Goal: Information Seeking & Learning: Find specific fact

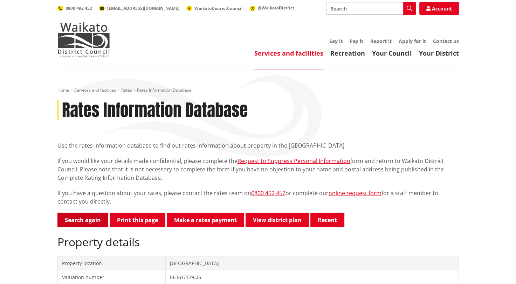
click at [88, 224] on link "Search again" at bounding box center [82, 220] width 51 height 15
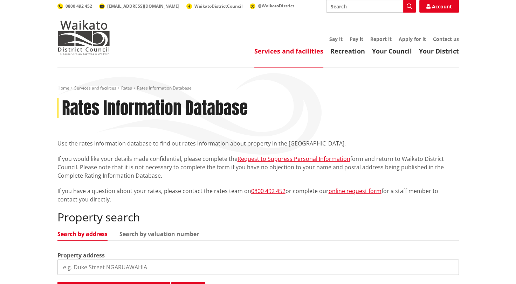
scroll to position [140, 0]
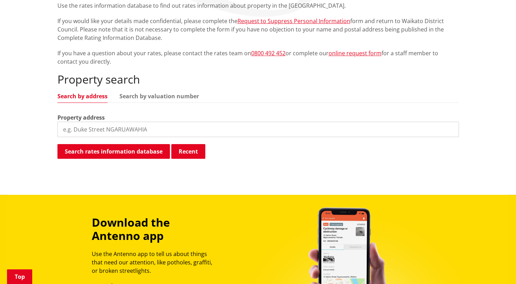
click at [127, 131] on input "search" at bounding box center [257, 129] width 401 height 15
click at [67, 132] on input "search" at bounding box center [257, 129] width 401 height 15
type input "55 Te Putu Street"
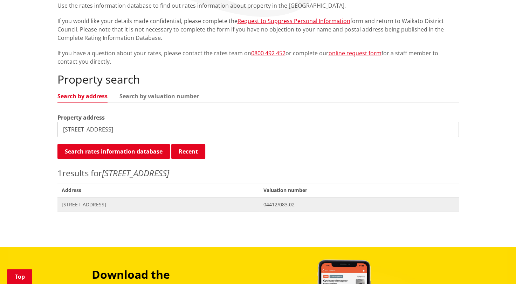
click at [101, 208] on span "Address 55 Te Putu Street TAUPIRI" at bounding box center [158, 204] width 202 height 14
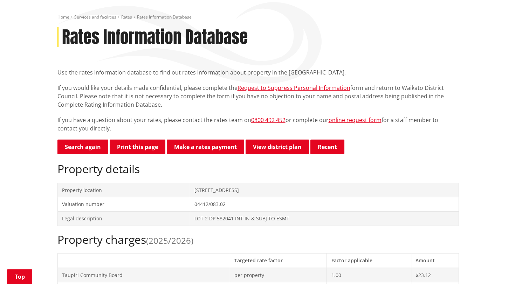
scroll to position [210, 0]
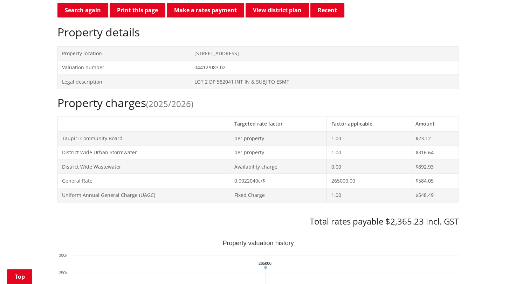
click at [121, 133] on td "Taupiri Community Board" at bounding box center [143, 138] width 173 height 14
click at [133, 147] on td "District Wide Urban Stormwater" at bounding box center [143, 153] width 173 height 14
click at [148, 162] on td "District Wide Wastewater" at bounding box center [143, 167] width 173 height 14
click at [150, 177] on td "General Rate" at bounding box center [143, 181] width 173 height 14
click at [165, 191] on td "Uniform Annual General Charge (UAGC)" at bounding box center [143, 195] width 173 height 14
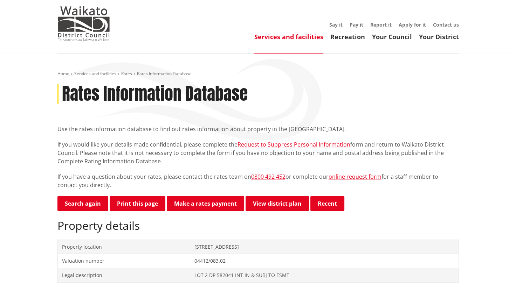
scroll to position [0, 0]
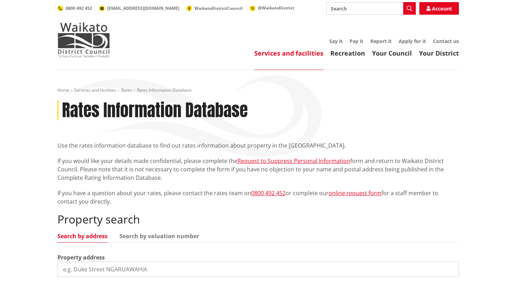
scroll to position [140, 0]
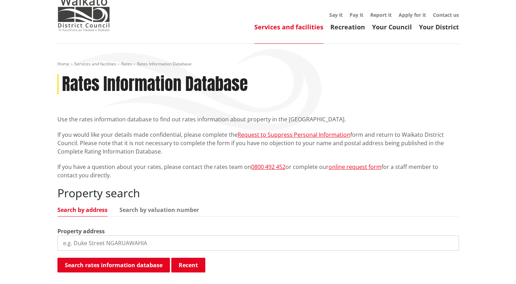
scroll to position [70, 0]
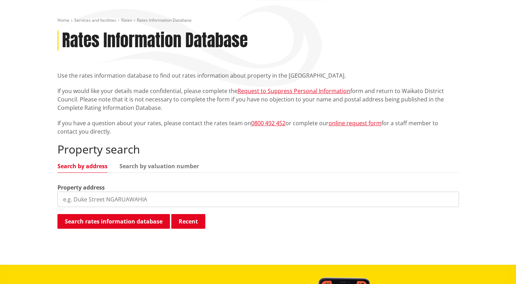
click at [124, 207] on input "search" at bounding box center [257, 199] width 401 height 15
click at [162, 167] on link "Search by valuation number" at bounding box center [158, 166] width 79 height 6
click at [91, 163] on link "Search by address" at bounding box center [82, 166] width 50 height 6
click at [197, 143] on h2 "Property search" at bounding box center [257, 149] width 401 height 13
click at [124, 202] on input "search" at bounding box center [257, 199] width 401 height 15
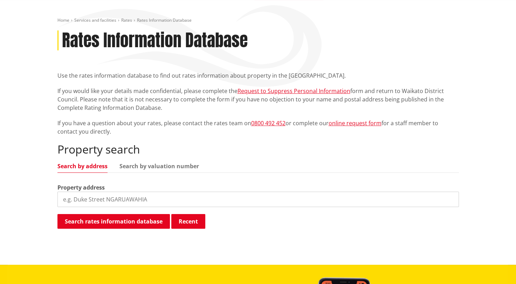
paste input "1885.28 9007.6 4036.68 10509.39"
drag, startPoint x: 160, startPoint y: 201, endPoint x: -40, endPoint y: 203, distance: 199.9
click at [0, 203] on html "Skip to content Toggle search Toggle navigation Services and facilities Recreat…" at bounding box center [258, 252] width 516 height 644
click at [158, 196] on input "1885.28 9007.6 4036.68 10509.39" at bounding box center [257, 199] width 401 height 15
drag, startPoint x: 158, startPoint y: 196, endPoint x: -25, endPoint y: 198, distance: 182.4
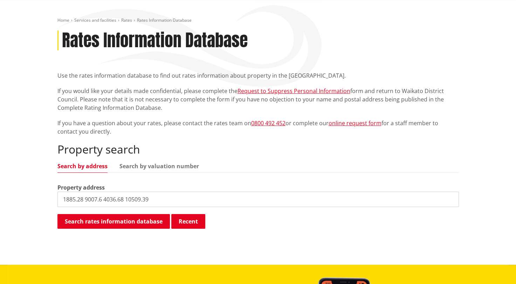
click at [0, 198] on html "Skip to content Toggle search Toggle navigation Services and facilities Recreat…" at bounding box center [258, 252] width 516 height 644
type input "55 Te Putu"
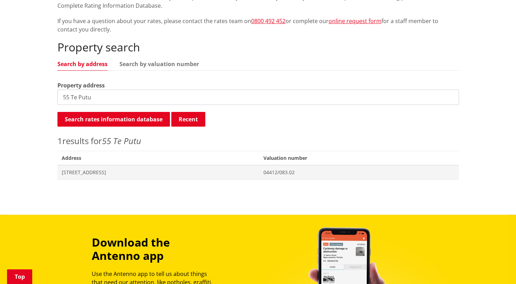
scroll to position [175, 0]
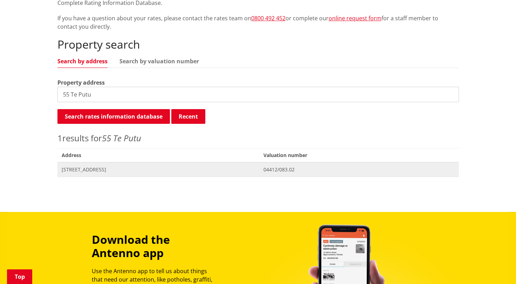
click at [73, 169] on span "55 Te Putu Street TAUPIRI" at bounding box center [159, 169] width 194 height 7
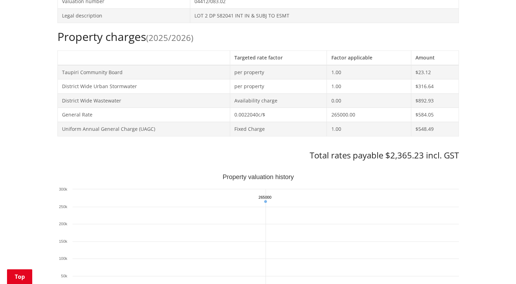
scroll to position [280, 0]
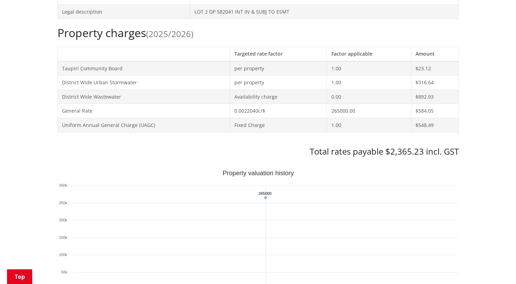
click at [173, 35] on span "(2025/2026)" at bounding box center [169, 34] width 47 height 12
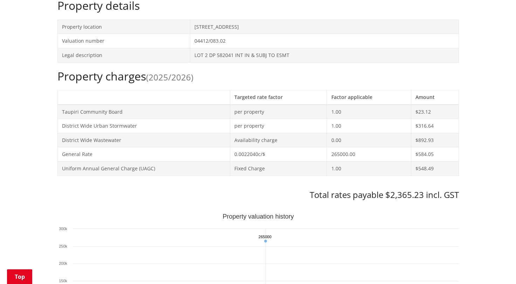
scroll to position [140, 0]
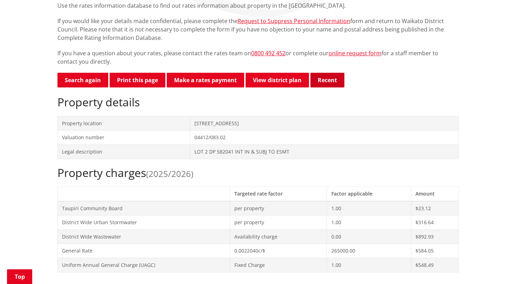
click at [328, 80] on button "Recent" at bounding box center [327, 80] width 34 height 15
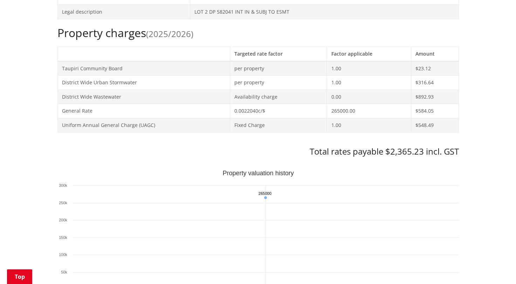
scroll to position [315, 0]
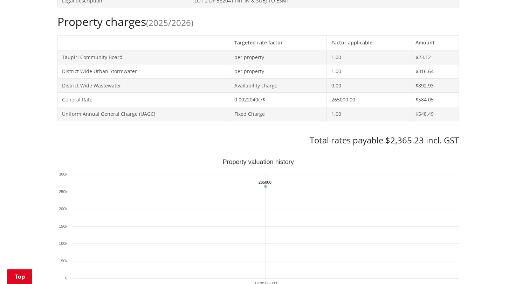
click at [364, 137] on h3 "Total rates payable $2,365.23 incl. GST" at bounding box center [257, 140] width 401 height 10
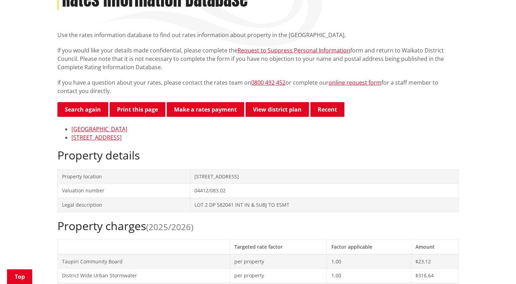
scroll to position [0, 0]
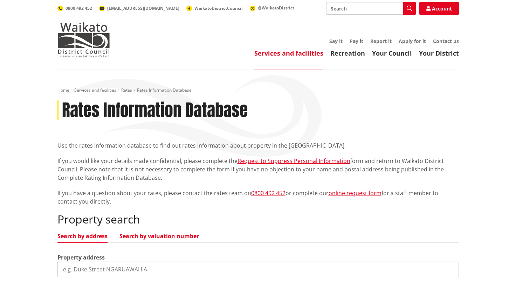
scroll to position [175, 0]
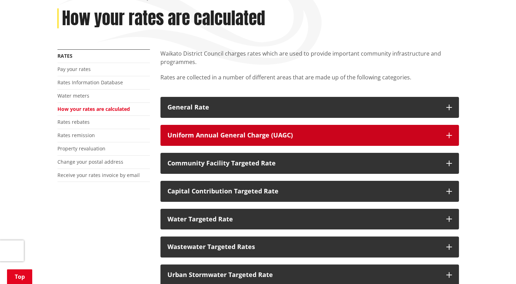
scroll to position [105, 0]
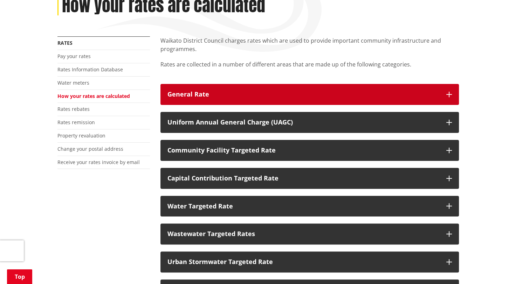
click at [222, 97] on div "General Rate" at bounding box center [303, 94] width 272 height 7
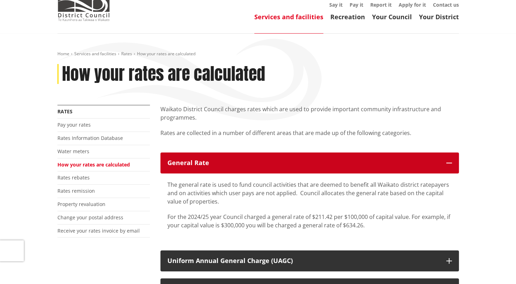
scroll to position [35, 0]
